Goal: Find specific page/section

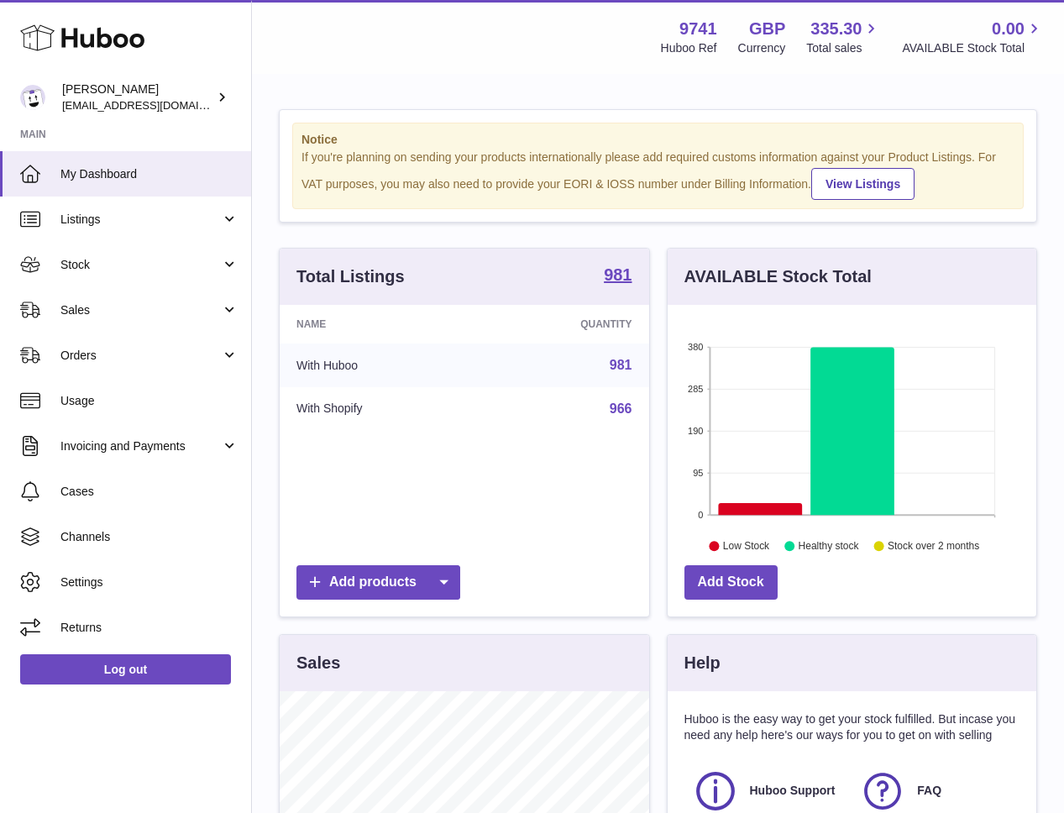
scroll to position [262, 369]
click at [101, 296] on link "Sales" at bounding box center [125, 309] width 251 height 45
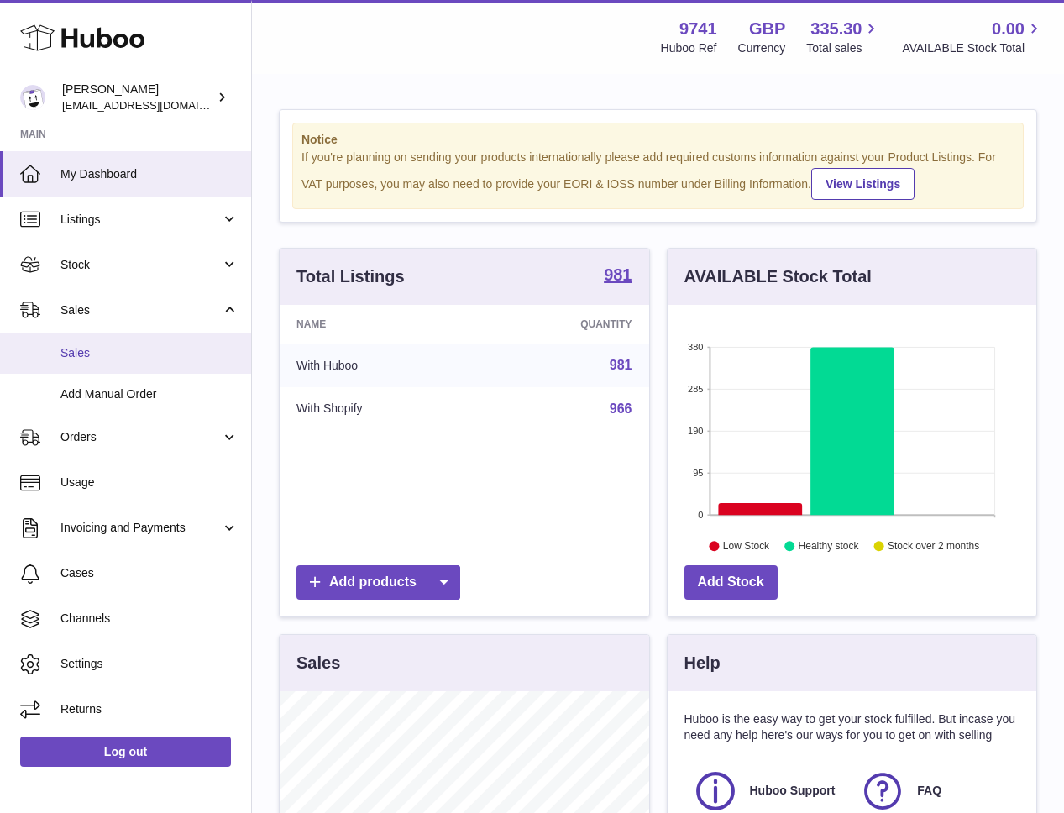
click at [107, 349] on span "Sales" at bounding box center [149, 353] width 178 height 16
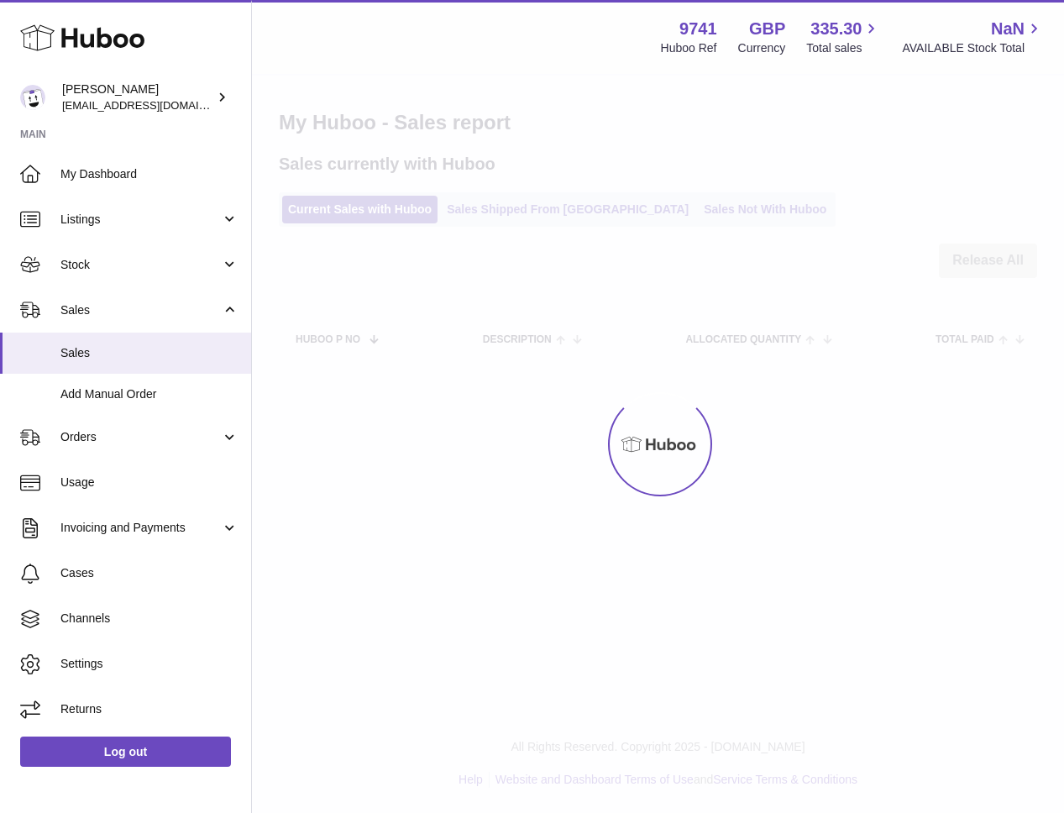
click at [632, 211] on div at bounding box center [658, 444] width 812 height 737
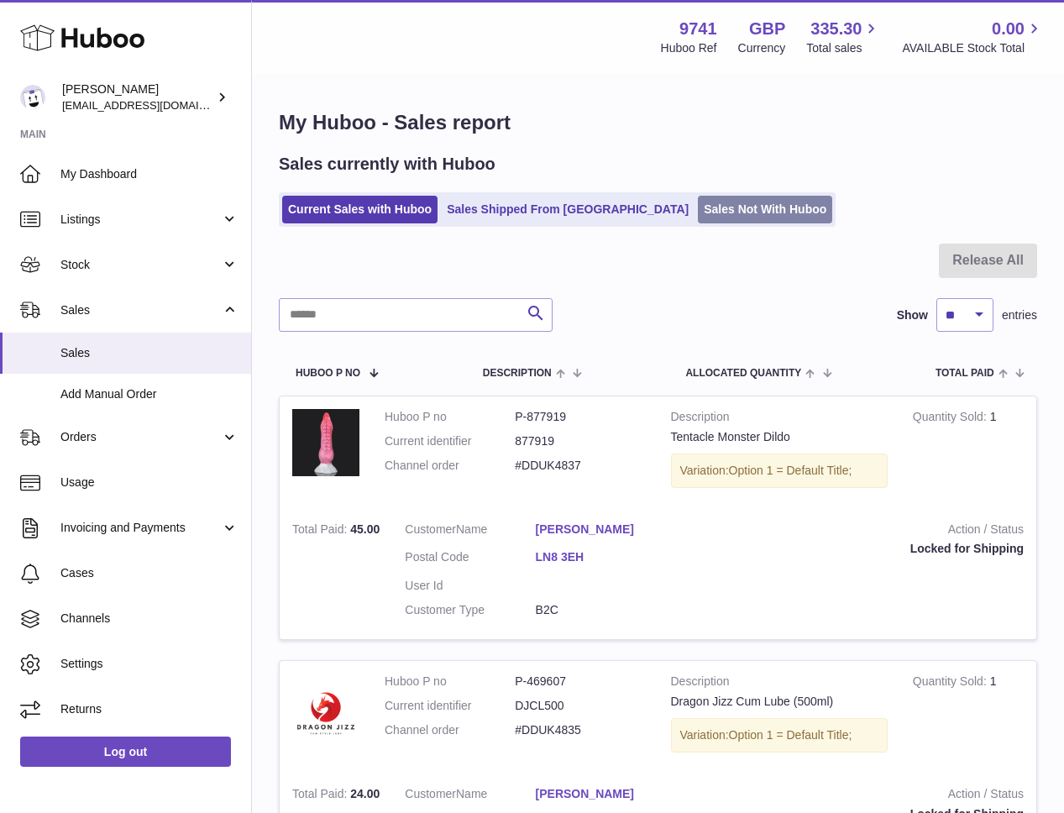
click at [698, 207] on link "Sales Not With Huboo" at bounding box center [765, 210] width 134 height 28
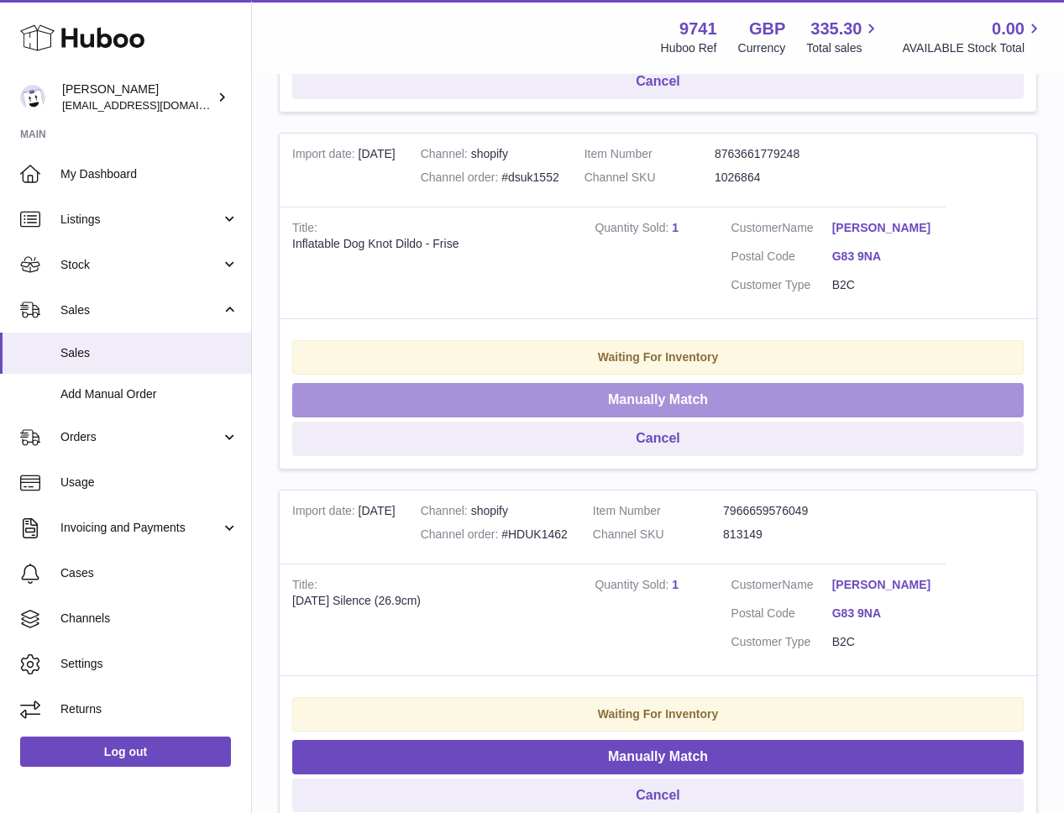
scroll to position [693, 0]
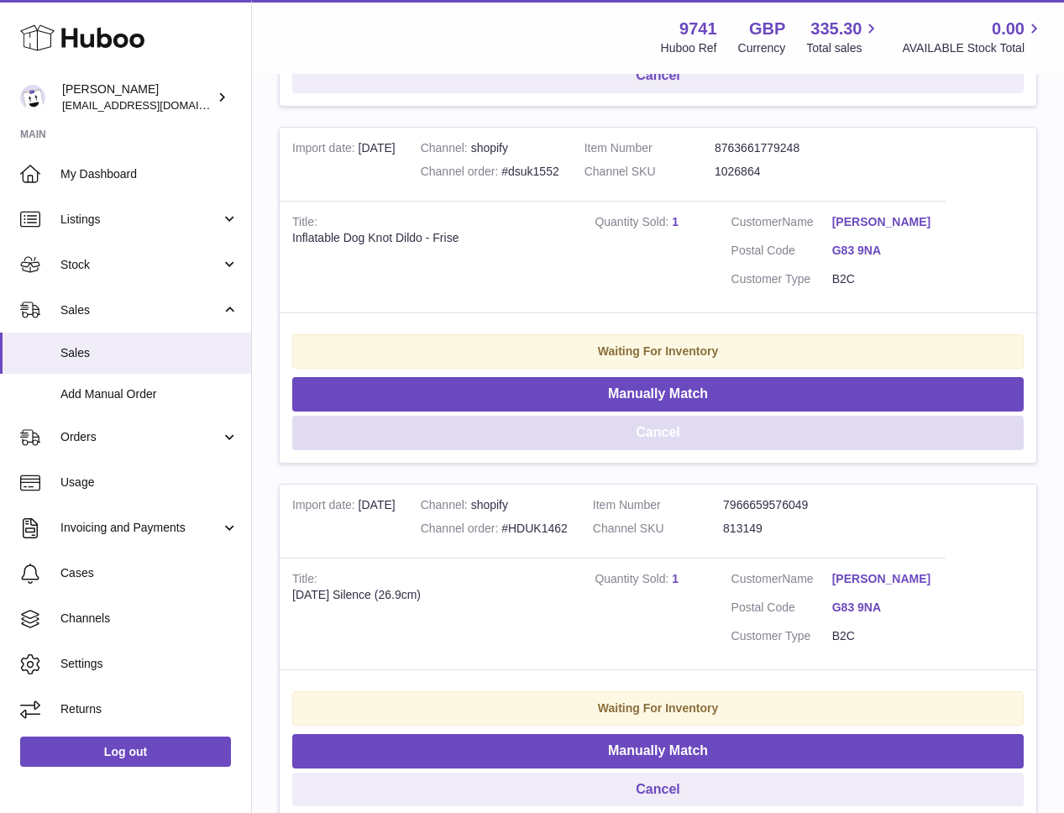
click at [658, 428] on button "Cancel" at bounding box center [658, 433] width 732 height 34
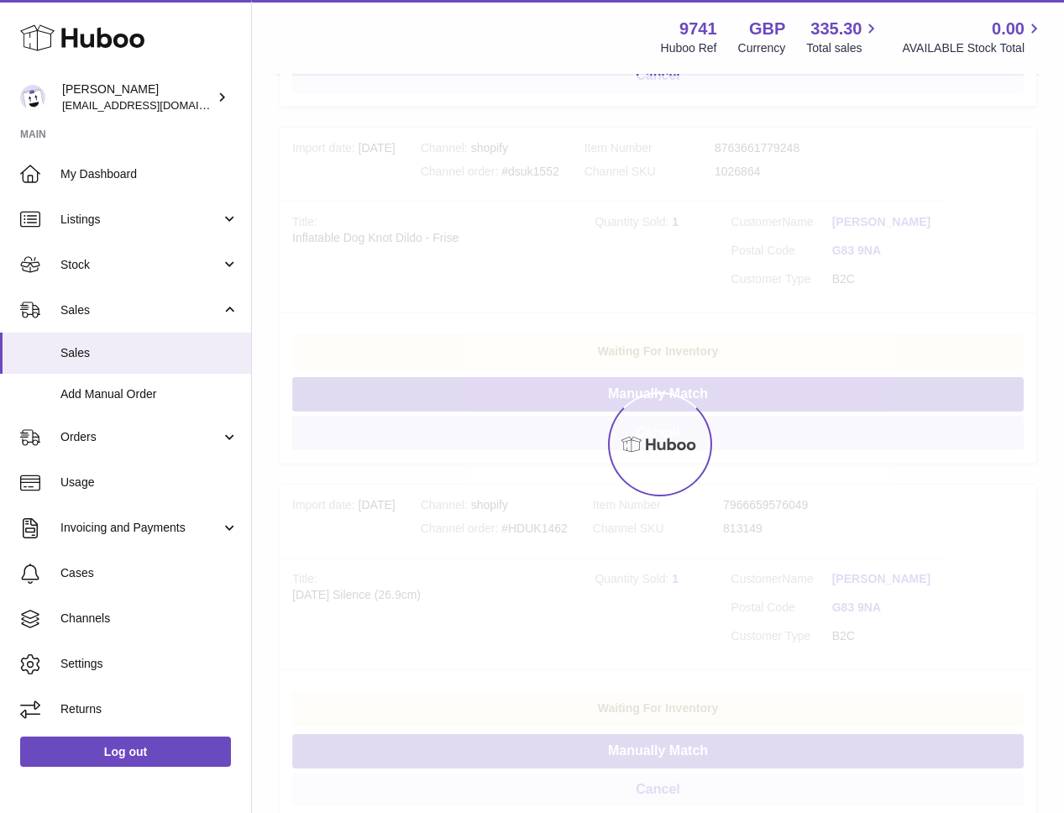
scroll to position [496, 0]
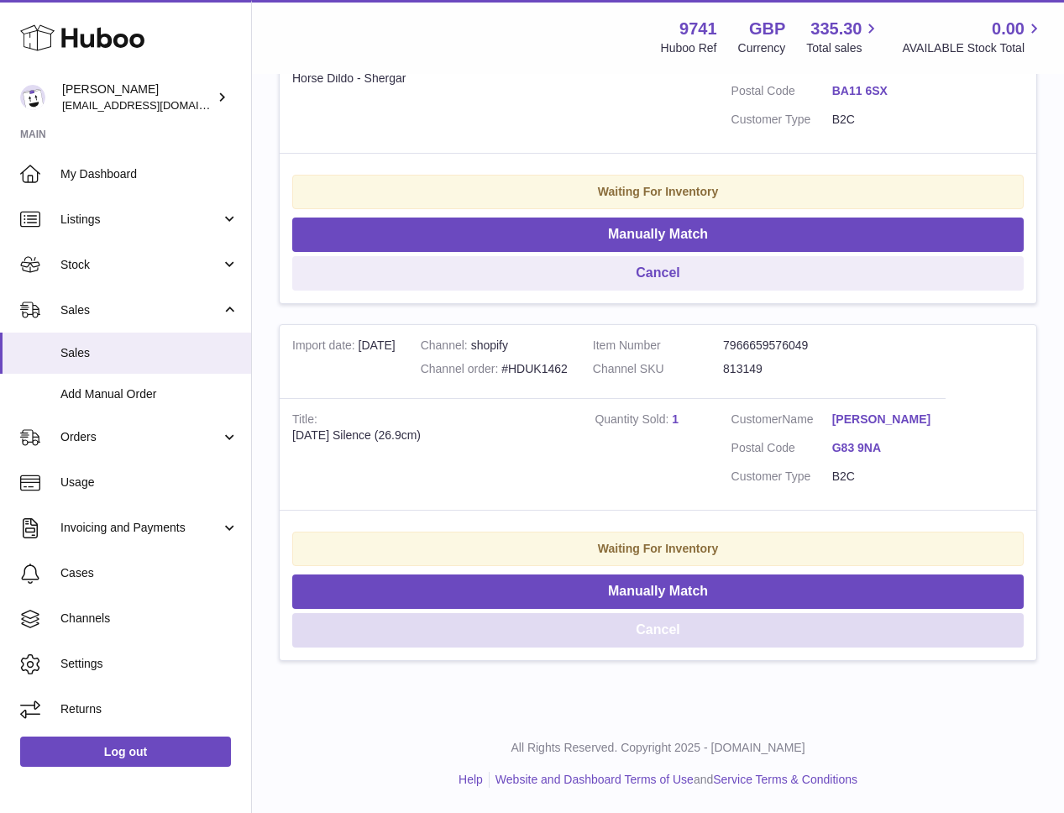
click at [673, 627] on button "Cancel" at bounding box center [658, 630] width 732 height 34
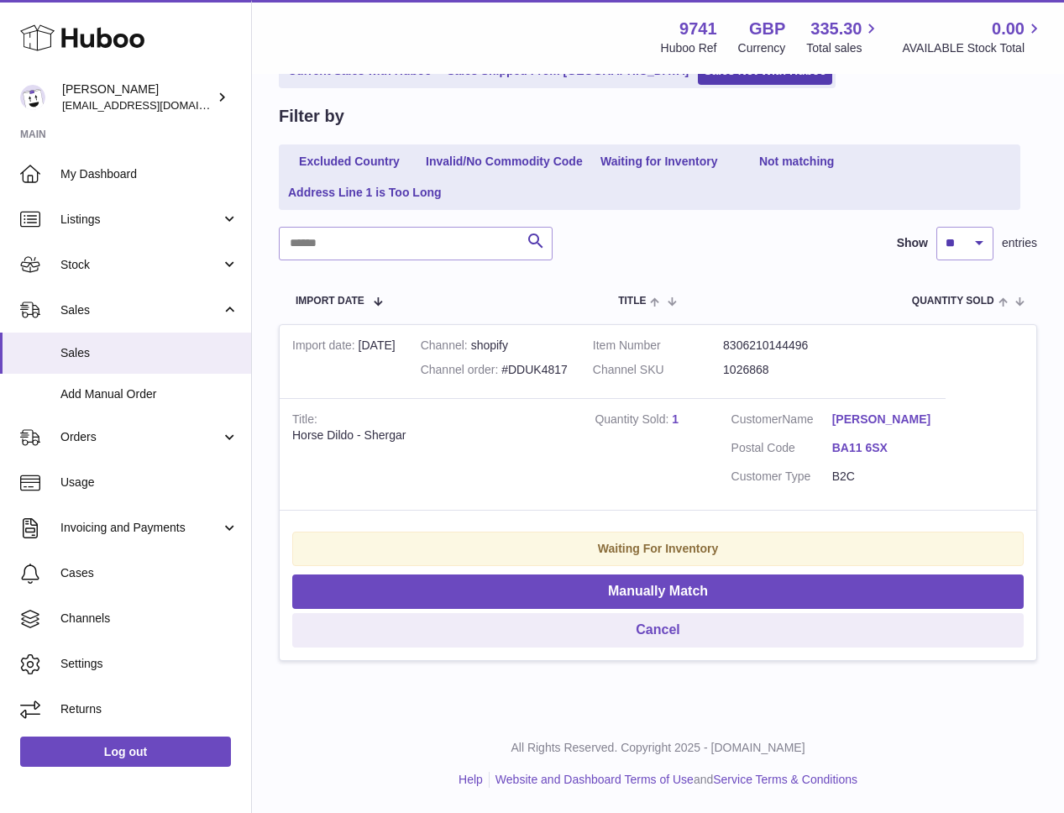
scroll to position [0, 0]
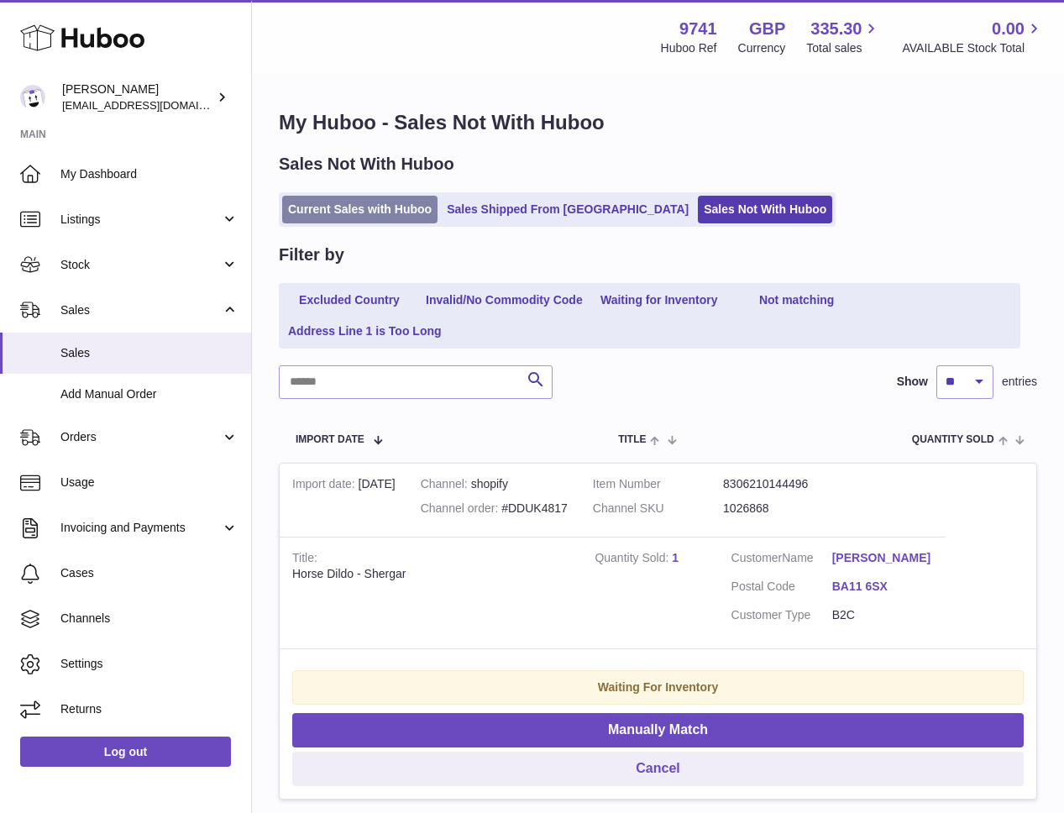
click at [349, 209] on link "Current Sales with Huboo" at bounding box center [359, 210] width 155 height 28
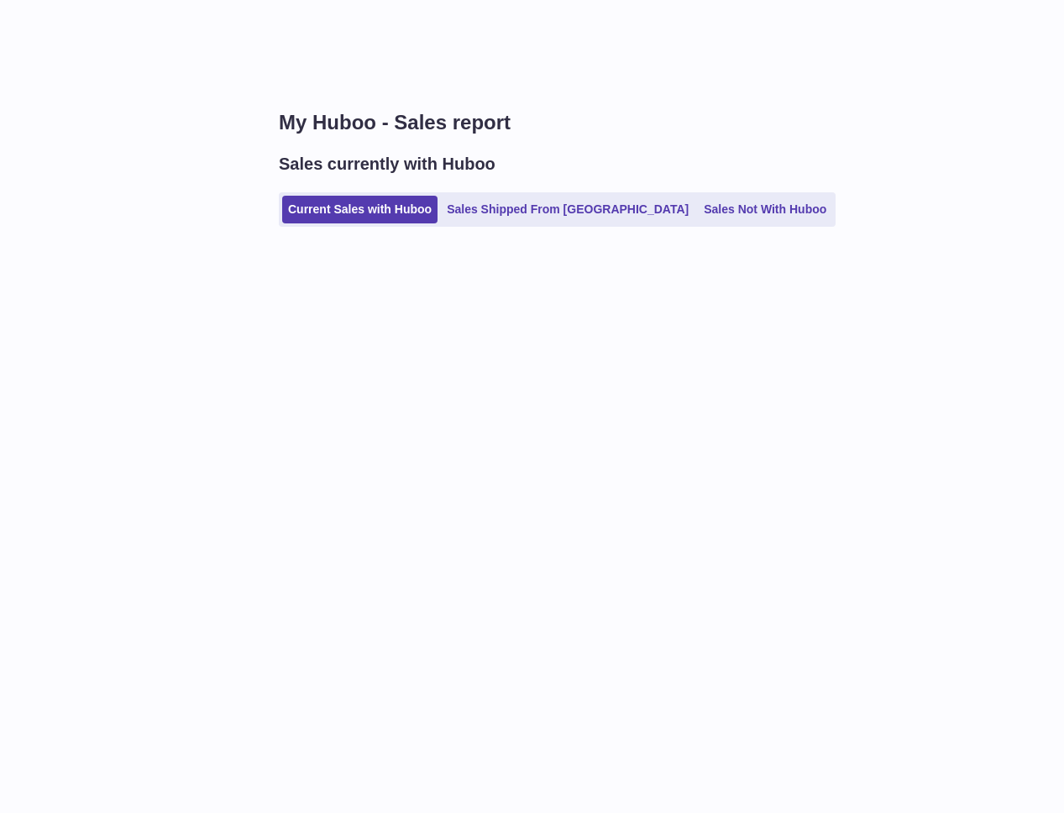
click at [490, 207] on link "Sales Shipped From [GEOGRAPHIC_DATA]" at bounding box center [568, 210] width 254 height 28
